Goal: Check status: Check status

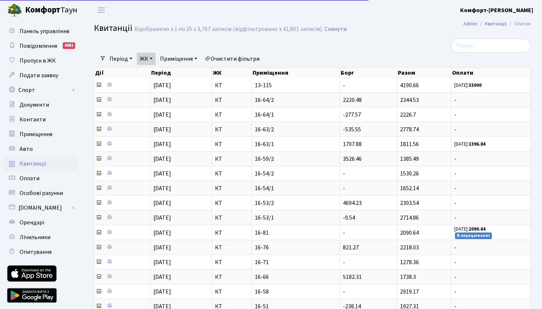
select select "25"
click at [309, 49] on div at bounding box center [237, 46] width 298 height 14
click at [459, 48] on input "search" at bounding box center [491, 46] width 80 height 14
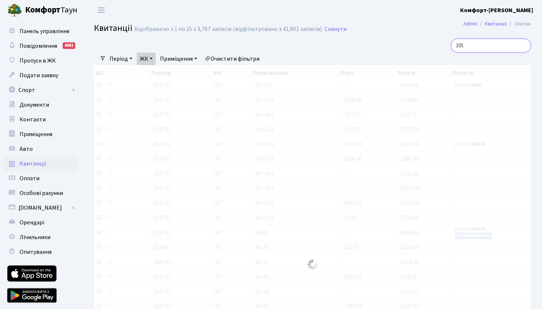
type input "305"
click at [146, 60] on link "ЖК" at bounding box center [146, 59] width 19 height 13
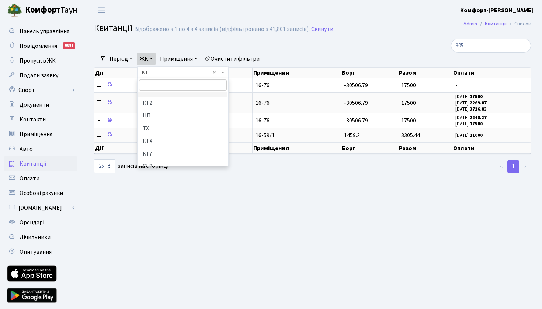
scroll to position [3, 0]
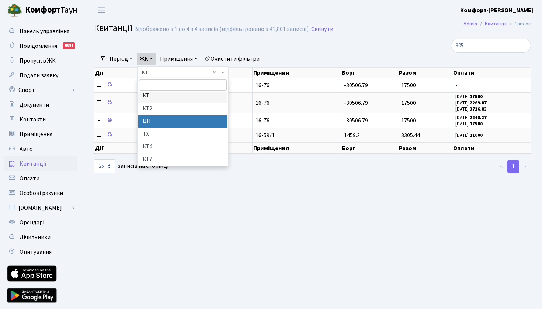
click at [150, 120] on li "ЦП" at bounding box center [182, 121] width 89 height 13
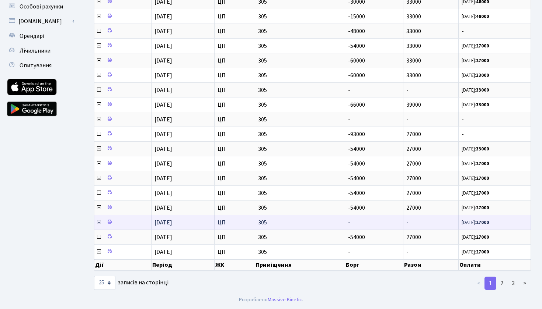
scroll to position [196, 0]
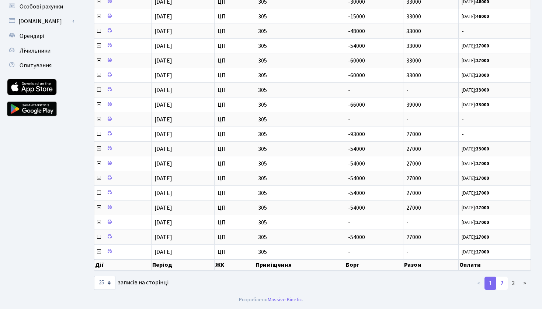
click at [501, 282] on link "2" at bounding box center [502, 283] width 12 height 13
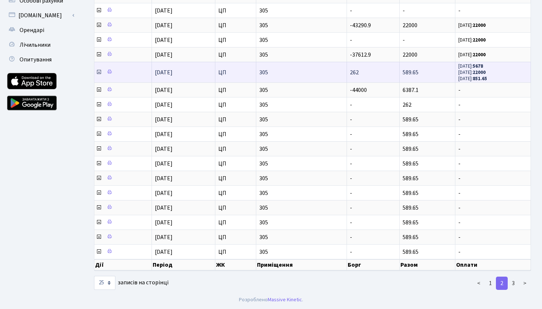
click at [99, 74] on icon at bounding box center [99, 72] width 6 height 6
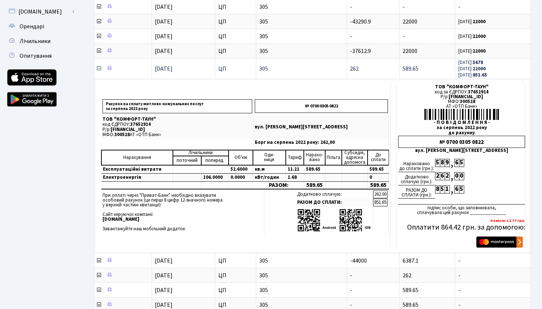
click at [99, 71] on icon at bounding box center [99, 69] width 6 height 6
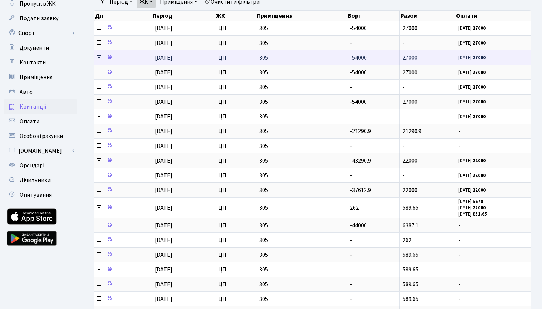
scroll to position [58, 0]
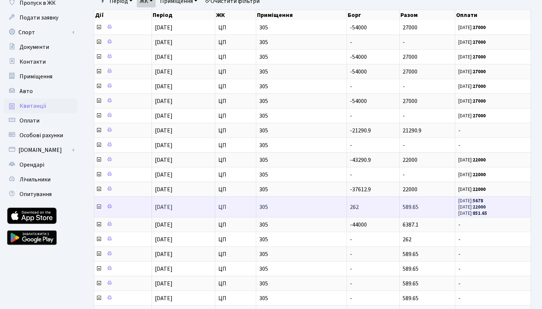
click at [98, 210] on icon at bounding box center [99, 207] width 6 height 6
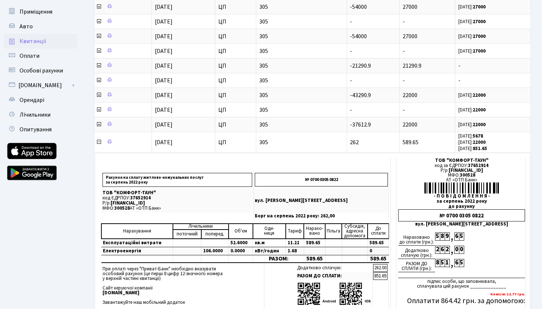
scroll to position [107, 0]
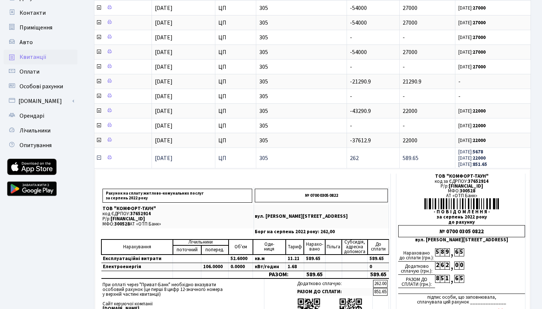
click at [98, 161] on icon at bounding box center [99, 158] width 6 height 6
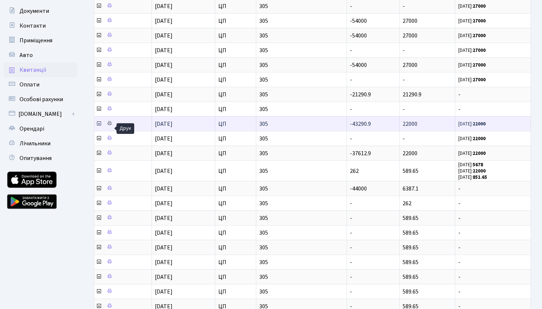
scroll to position [91, 0]
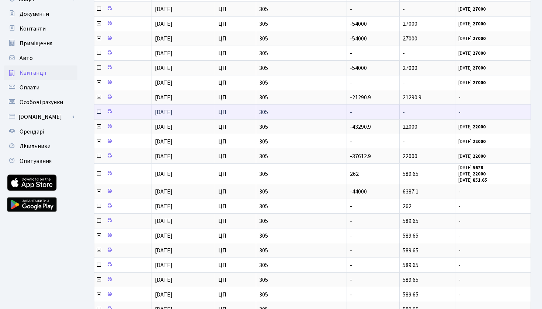
click at [97, 115] on icon at bounding box center [99, 112] width 6 height 6
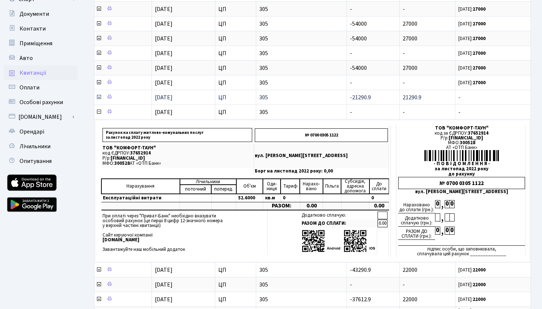
click at [98, 100] on icon at bounding box center [99, 97] width 6 height 6
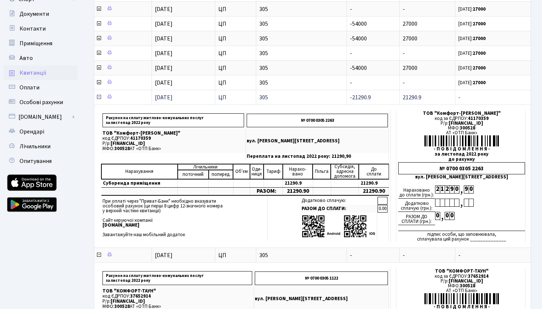
click at [99, 100] on icon at bounding box center [99, 97] width 6 height 6
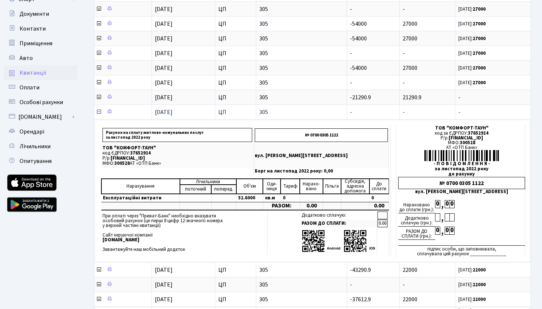
click at [99, 115] on icon at bounding box center [99, 112] width 6 height 6
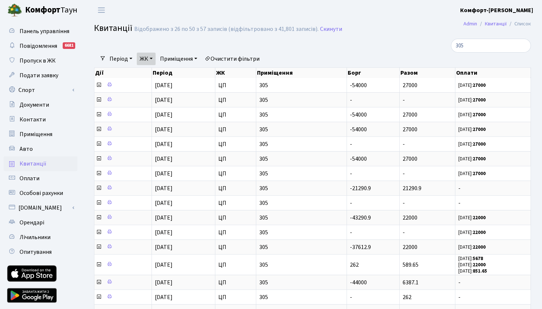
scroll to position [0, 0]
